Goal: Check status: Check status

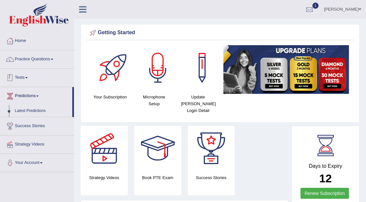
click at [21, 77] on link "Tests" at bounding box center [36, 77] width 73 height 16
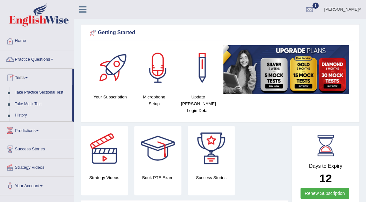
click at [18, 116] on link "History" at bounding box center [42, 116] width 60 height 12
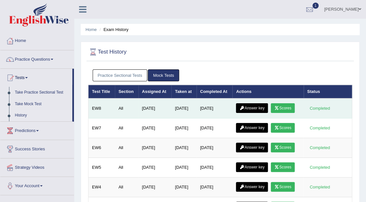
click at [291, 106] on link "Scores" at bounding box center [282, 108] width 24 height 10
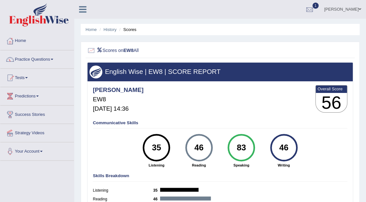
click at [314, 11] on div at bounding box center [309, 10] width 10 height 10
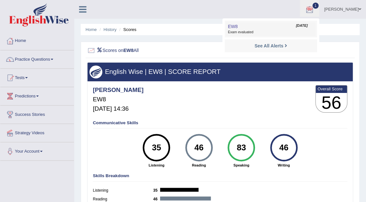
click at [278, 35] on link "EW8 Sep 29, 2025 Exam evaluated" at bounding box center [270, 29] width 89 height 14
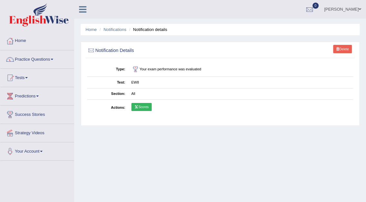
click at [146, 108] on link "Scores" at bounding box center [141, 107] width 20 height 8
click at [22, 77] on link "Tests" at bounding box center [36, 77] width 73 height 16
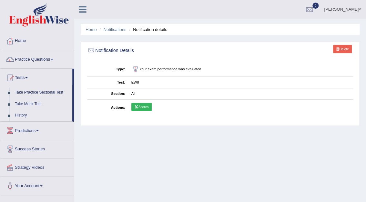
click at [22, 115] on link "History" at bounding box center [42, 116] width 60 height 12
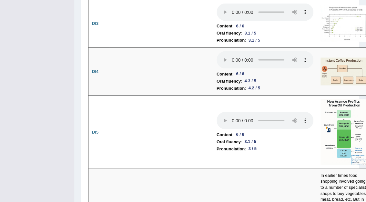
scroll to position [1382, 0]
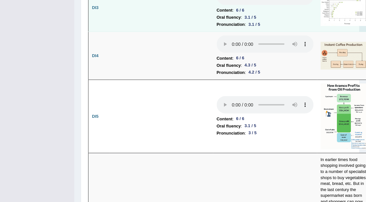
drag, startPoint x: 367, startPoint y: 77, endPoint x: 290, endPoint y: 67, distance: 78.1
click at [290, 32] on td "Content : 6 / 6 Oral fluency : 3.1 / 5 Pronunciation : 3.1 / 5" at bounding box center [265, 8] width 104 height 48
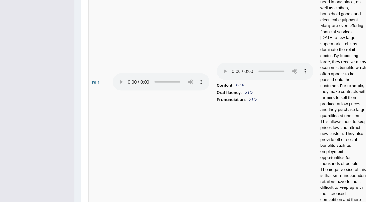
scroll to position [1599, 0]
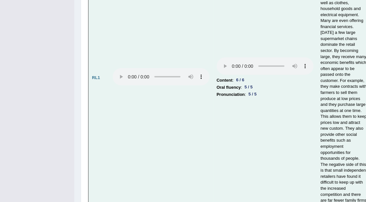
drag, startPoint x: 367, startPoint y: 79, endPoint x: 299, endPoint y: 62, distance: 70.2
click at [299, 62] on td "Content : 6 / 6 Oral fluency : 5 / 5 Pronunciation : 5 / 5" at bounding box center [265, 77] width 104 height 283
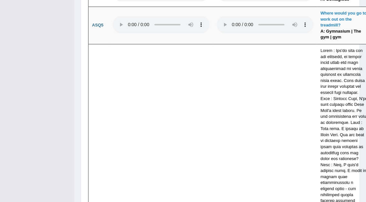
scroll to position [2166, 0]
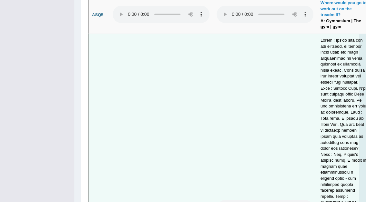
drag, startPoint x: 367, startPoint y: 88, endPoint x: 297, endPoint y: 160, distance: 100.1
drag, startPoint x: 367, startPoint y: 122, endPoint x: 281, endPoint y: 162, distance: 94.7
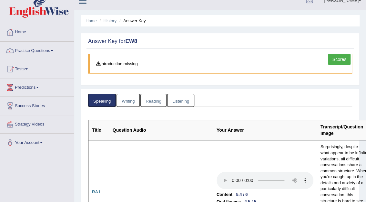
scroll to position [0, 0]
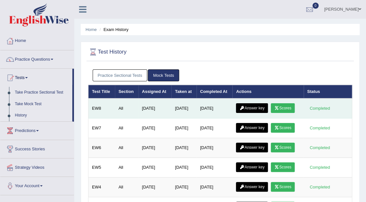
click at [260, 106] on link "Answer key" at bounding box center [252, 108] width 32 height 10
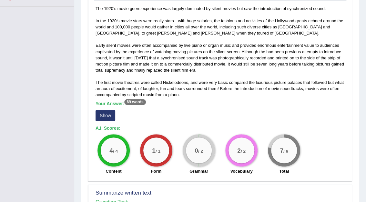
scroll to position [155, 0]
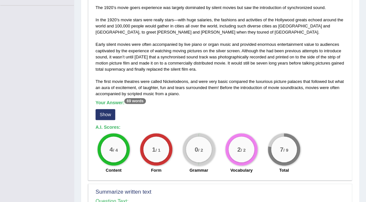
click at [111, 113] on button "Show" at bounding box center [105, 114] width 20 height 11
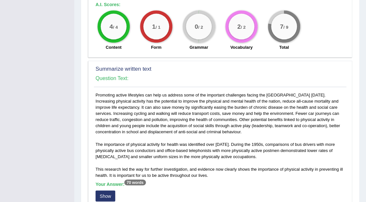
scroll to position [299, 0]
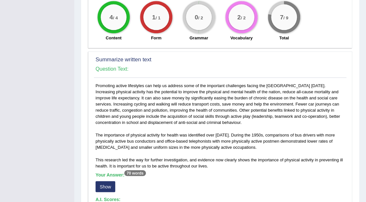
drag, startPoint x: 368, startPoint y: 75, endPoint x: 106, endPoint y: 185, distance: 283.9
click at [106, 185] on button "Show" at bounding box center [105, 186] width 20 height 11
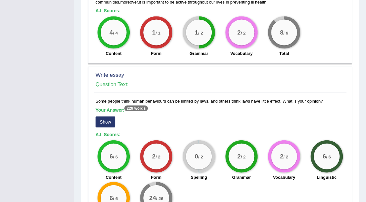
scroll to position [511, 0]
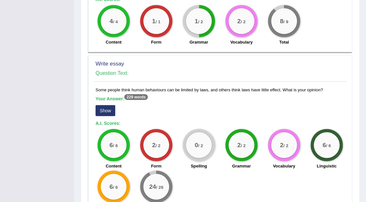
click at [106, 112] on button "Show" at bounding box center [105, 110] width 20 height 11
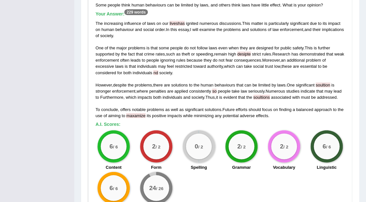
scroll to position [642, 0]
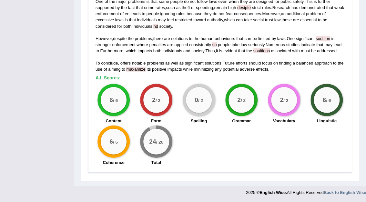
drag, startPoint x: 367, startPoint y: 142, endPoint x: 344, endPoint y: 174, distance: 39.5
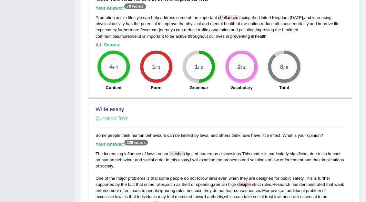
scroll to position [0, 0]
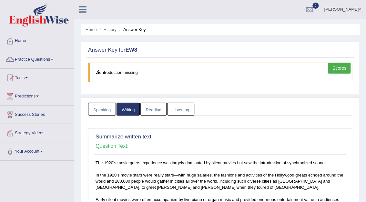
click at [150, 114] on link "Reading" at bounding box center [153, 108] width 26 height 13
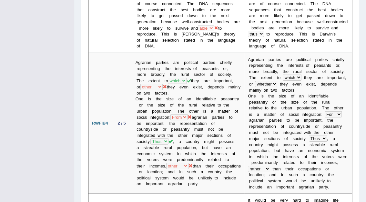
scroll to position [593, 0]
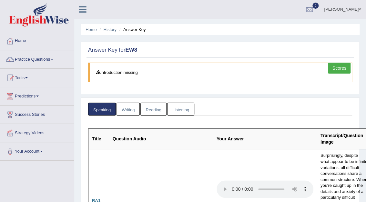
click at [161, 111] on link "Reading" at bounding box center [153, 108] width 26 height 13
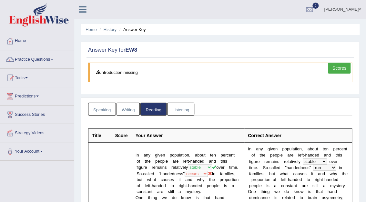
click at [174, 110] on link "Listening" at bounding box center [180, 108] width 27 height 13
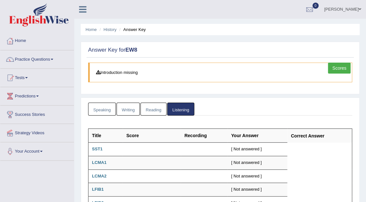
click at [340, 69] on link "Scores" at bounding box center [338, 68] width 23 height 11
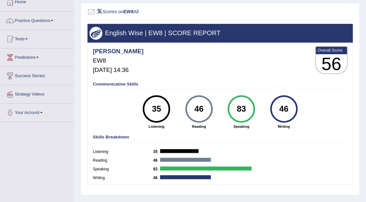
scroll to position [39, 0]
